Goal: Find specific page/section: Find specific page/section

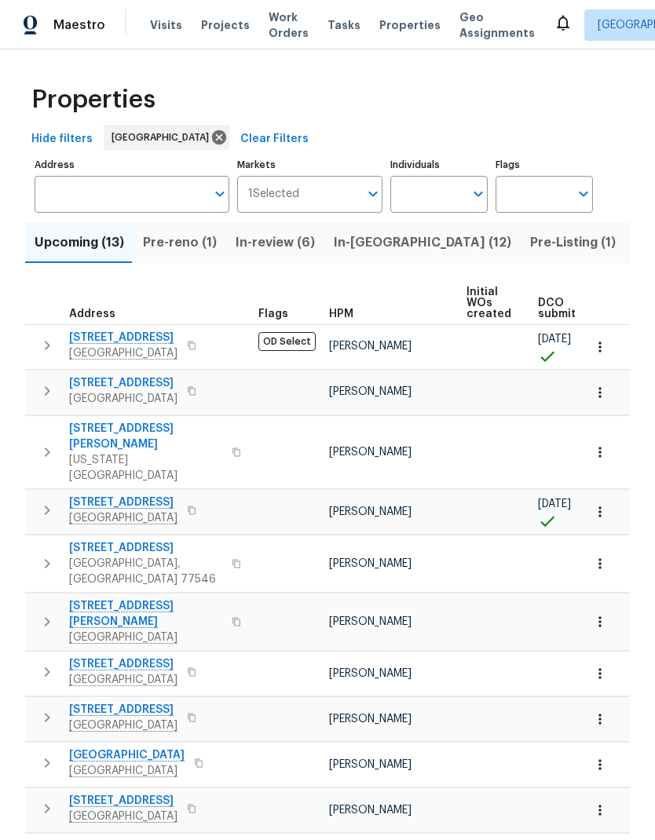
click at [434, 199] on input "Individuals" at bounding box center [427, 194] width 74 height 37
type input "[PERSON_NAME]"
click at [423, 240] on input "checkbox" at bounding box center [419, 244] width 33 height 33
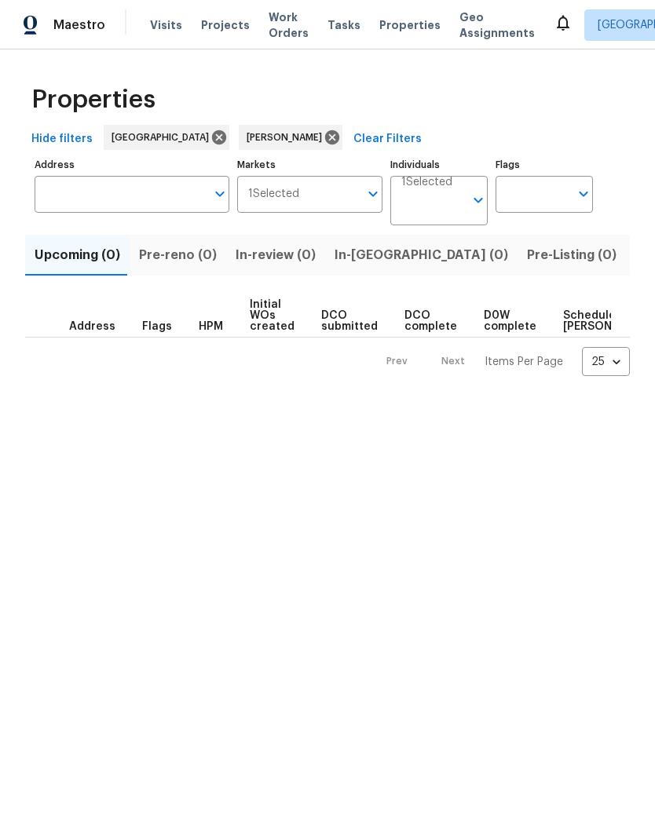
click at [330, 20] on span "Tasks" at bounding box center [343, 25] width 33 height 11
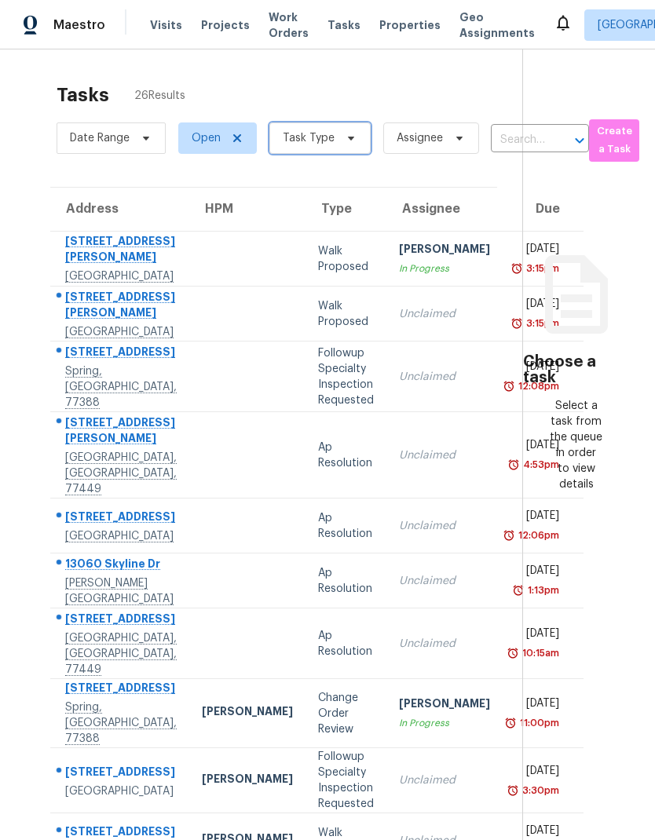
click at [340, 133] on span at bounding box center [348, 138] width 17 height 13
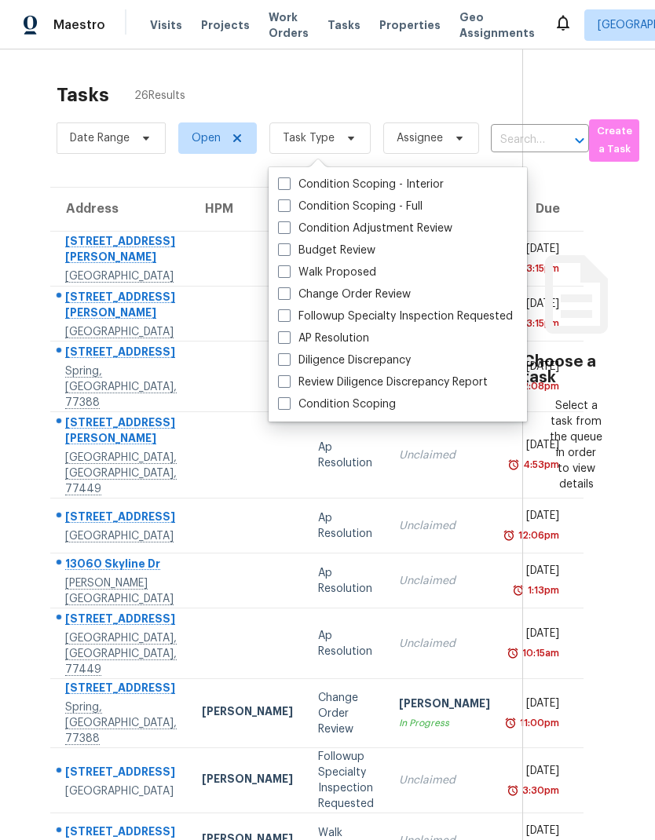
click at [294, 248] on label "Budget Review" at bounding box center [326, 251] width 97 height 16
click at [288, 248] on input "Budget Review" at bounding box center [283, 248] width 10 height 10
checkbox input "true"
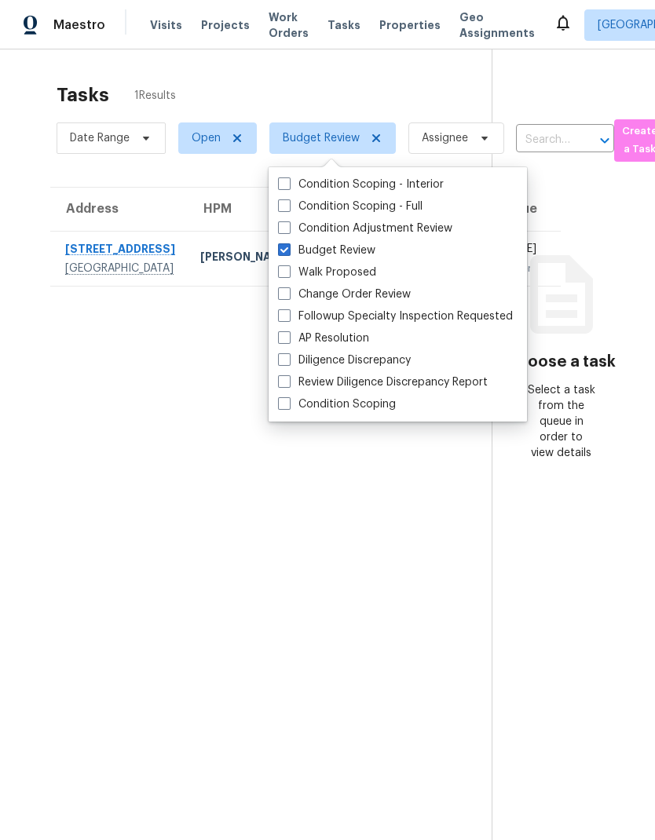
click at [195, 419] on section "Tasks 1 Results Date Range Open Budget Review Assignee ​ Create a Task Address …" at bounding box center [258, 482] width 466 height 815
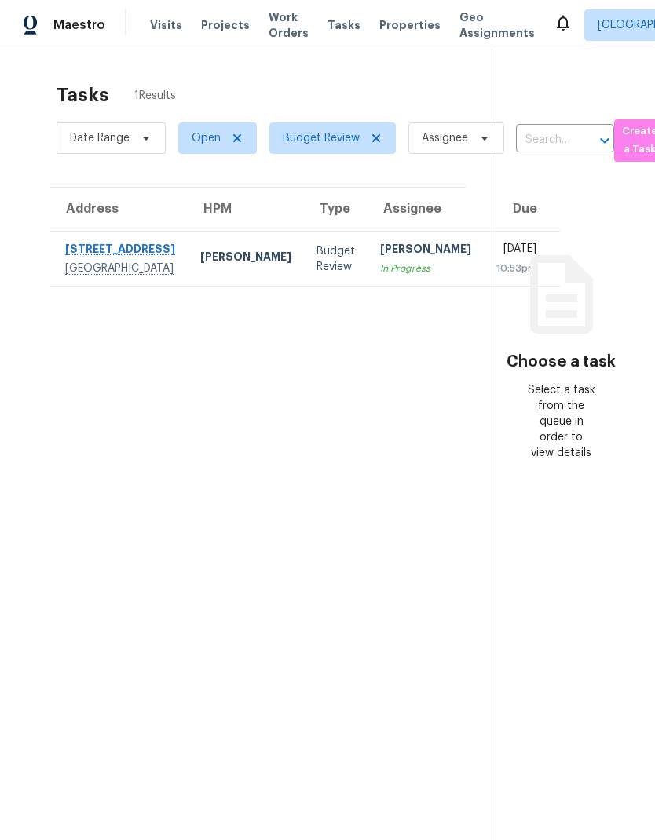
click at [106, 250] on div "[STREET_ADDRESS]" at bounding box center [120, 251] width 110 height 20
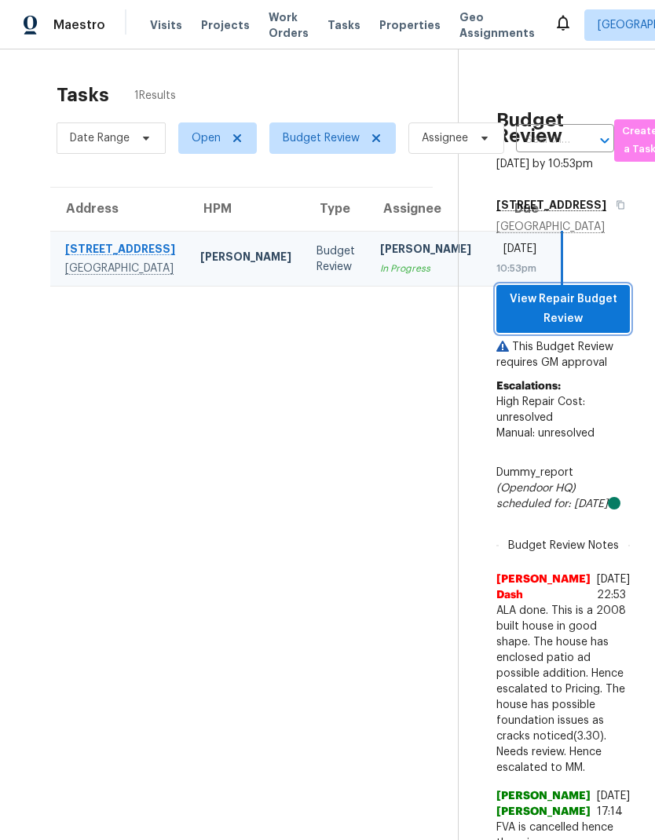
click at [558, 294] on span "View Repair Budget Review" at bounding box center [563, 309] width 108 height 38
click at [169, 19] on span "Visits" at bounding box center [166, 25] width 32 height 16
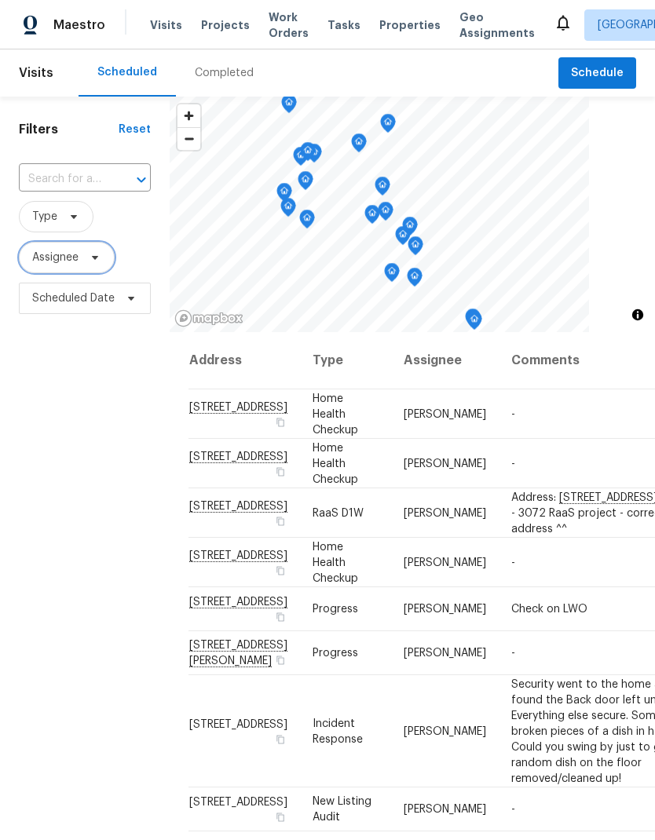
click at [47, 259] on span "Assignee" at bounding box center [55, 258] width 46 height 16
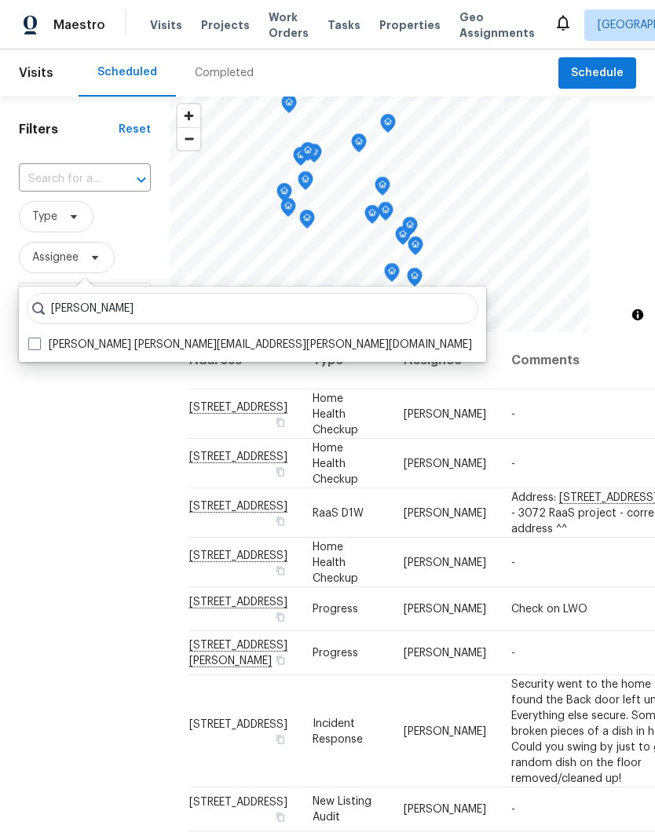
type input "[PERSON_NAME]"
click at [35, 340] on span at bounding box center [34, 344] width 13 height 13
click at [35, 340] on input "[PERSON_NAME] [PERSON_NAME][EMAIL_ADDRESS][PERSON_NAME][DOMAIN_NAME]" at bounding box center [33, 342] width 10 height 10
checkbox input "true"
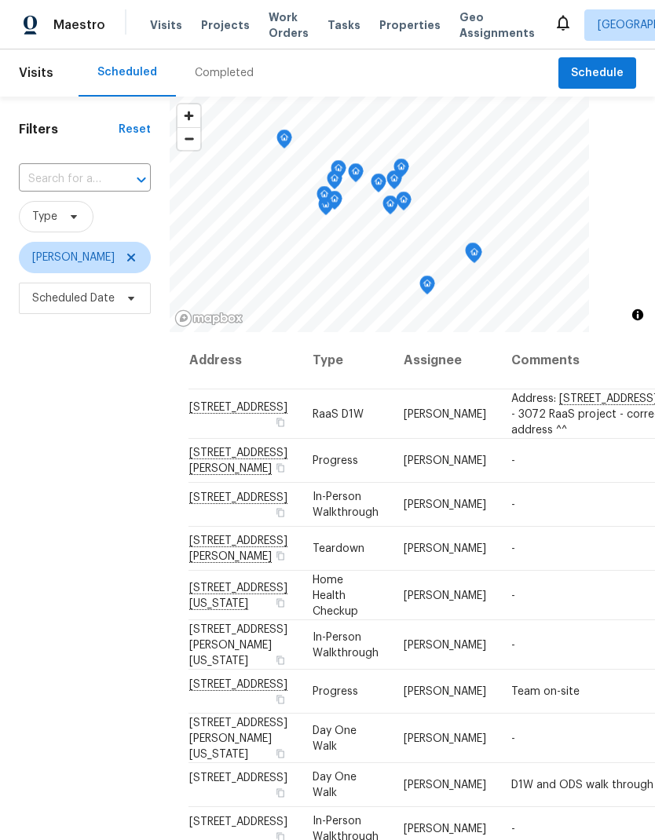
click at [96, 683] on div "Filters Reset ​ Type [PERSON_NAME] Scheduled Date" at bounding box center [85, 550] width 170 height 907
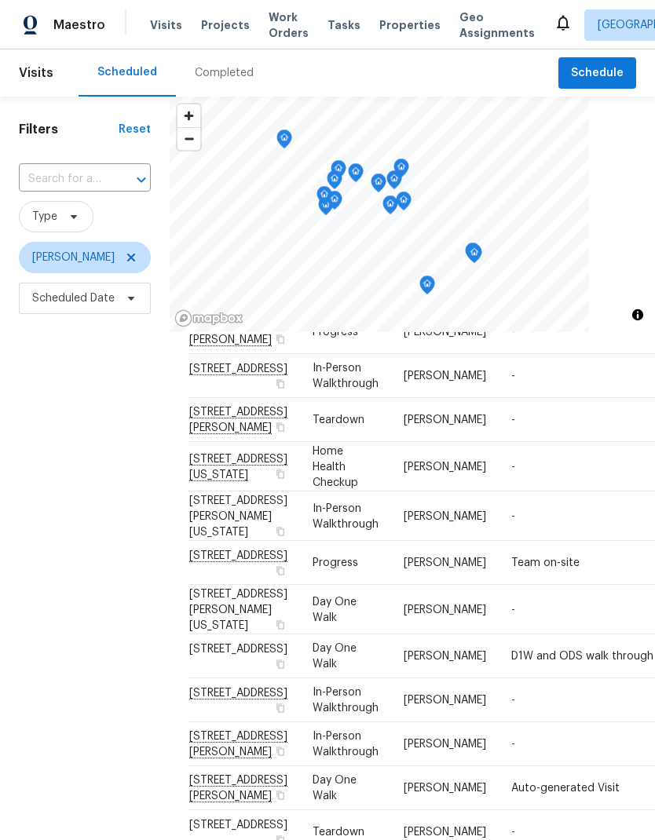
scroll to position [291, 0]
